Goal: Navigation & Orientation: Find specific page/section

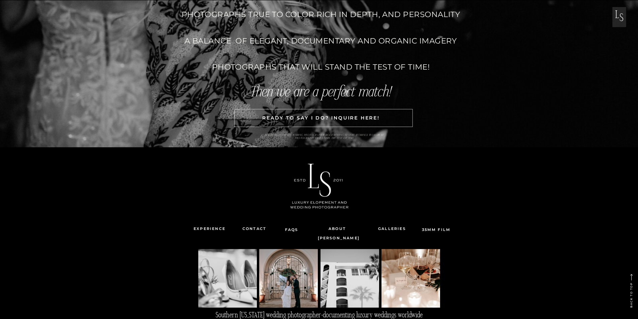
scroll to position [2108, 0]
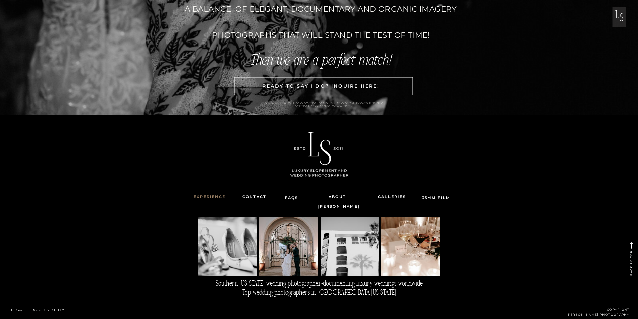
click at [203, 198] on nav "Experience" at bounding box center [210, 197] width 44 height 9
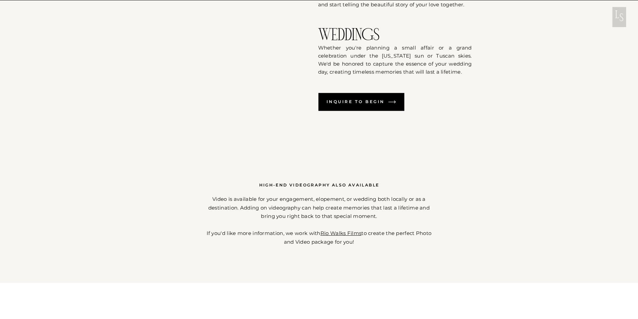
scroll to position [625, 0]
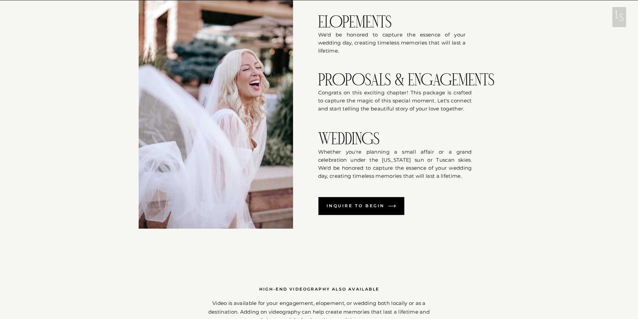
click at [341, 199] on div at bounding box center [361, 206] width 86 height 18
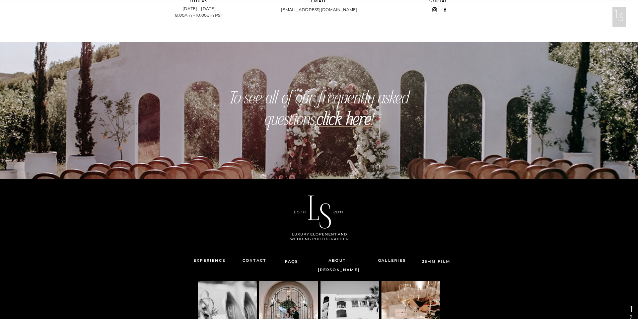
scroll to position [500, 0]
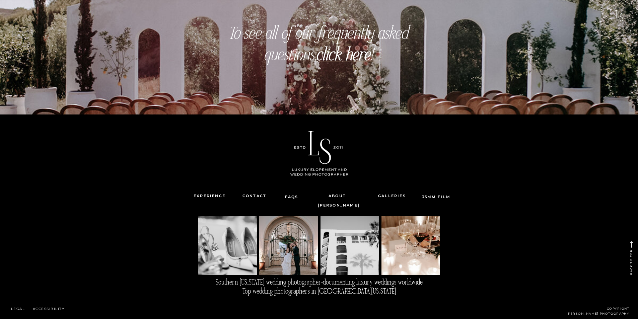
click at [286, 197] on nav "FAQS" at bounding box center [294, 196] width 18 height 6
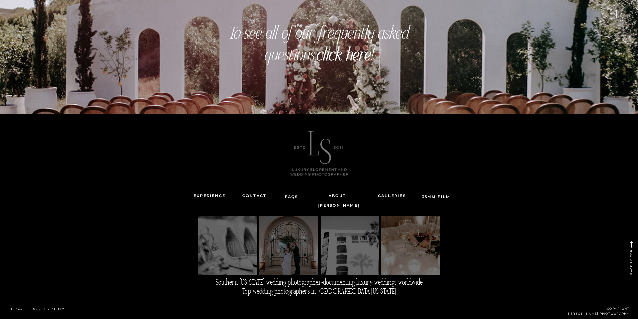
scroll to position [500, 0]
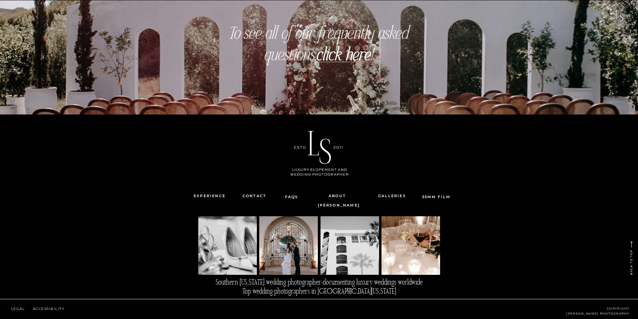
click at [435, 199] on h3 "35mm Film" at bounding box center [436, 198] width 29 height 6
